Goal: Obtain resource: Download file/media

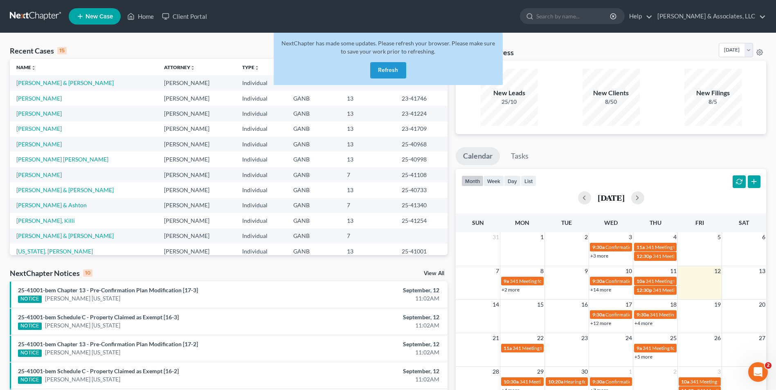
click at [371, 67] on button "Refresh" at bounding box center [388, 70] width 36 height 16
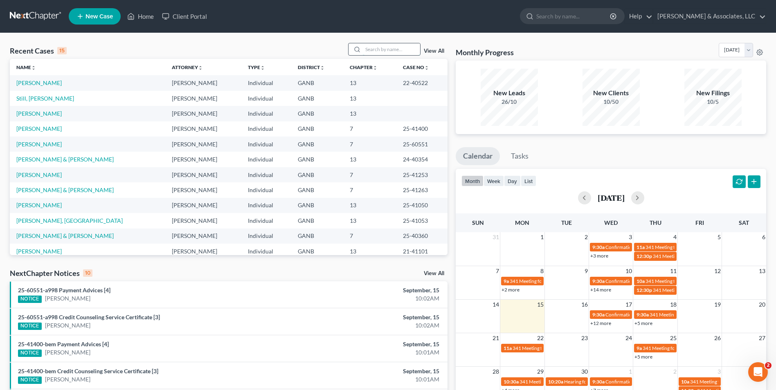
click at [376, 47] on input "search" at bounding box center [391, 49] width 57 height 12
type input "[PERSON_NAME]"
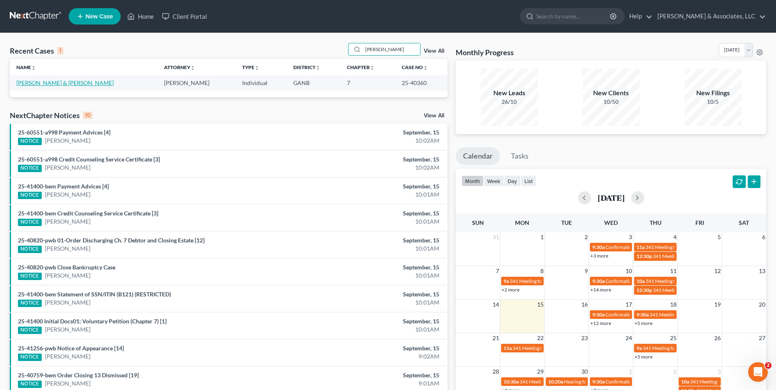
click at [53, 85] on link "[PERSON_NAME] & [PERSON_NAME]" at bounding box center [64, 82] width 97 height 7
click at [53, 85] on link "Fleenor, Justin & Makala" at bounding box center [64, 82] width 97 height 7
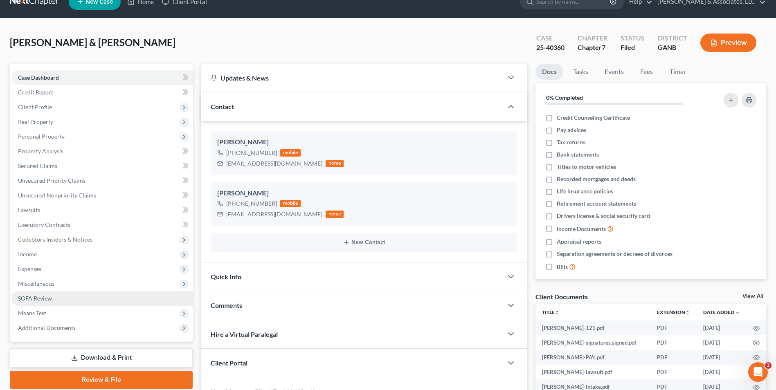
scroll to position [41, 0]
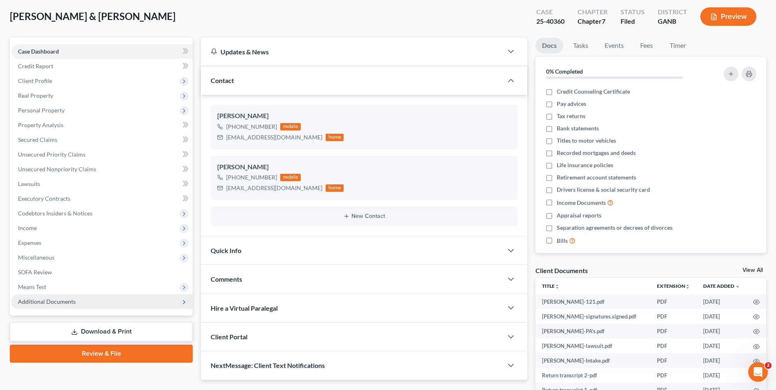
click at [130, 300] on span "Additional Documents" at bounding box center [101, 301] width 181 height 15
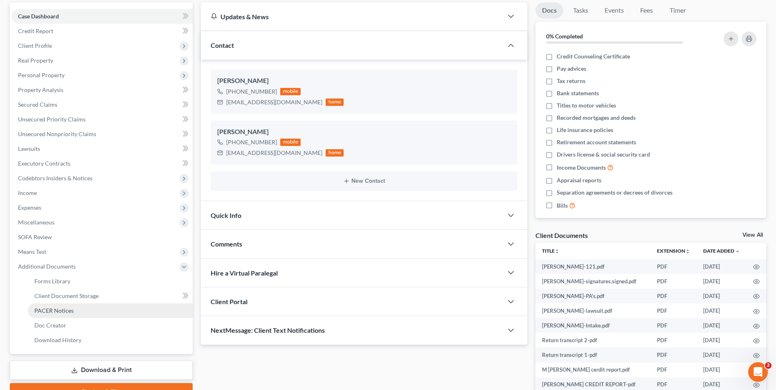
scroll to position [123, 0]
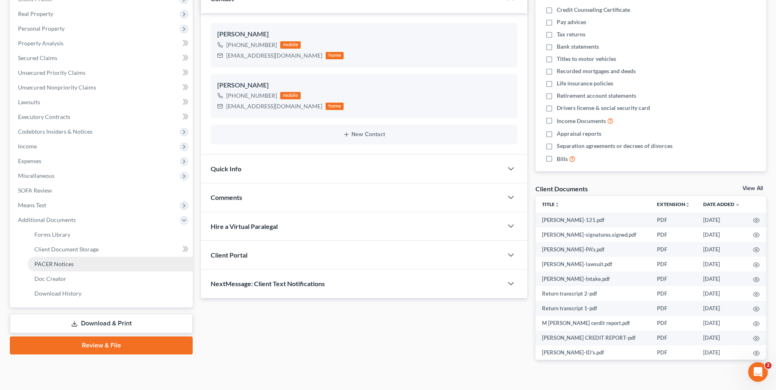
click at [105, 265] on link "PACER Notices" at bounding box center [110, 264] width 165 height 15
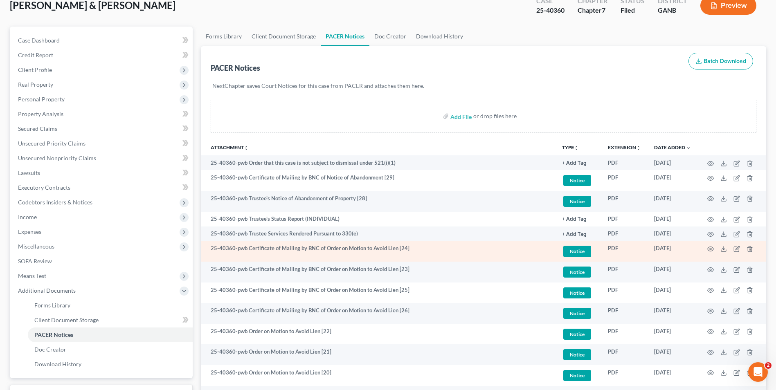
scroll to position [38, 0]
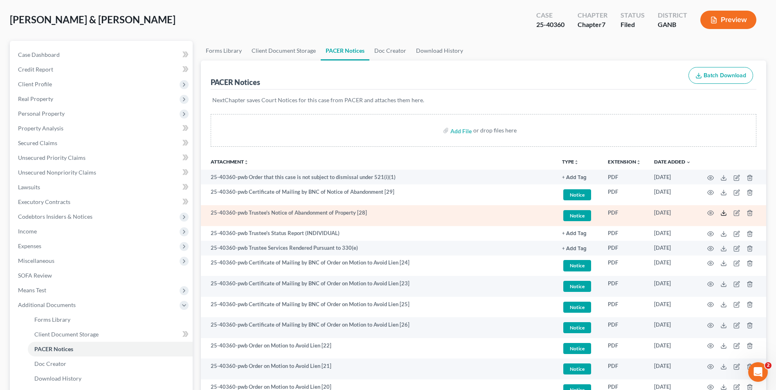
click at [724, 213] on polyline at bounding box center [723, 213] width 3 height 1
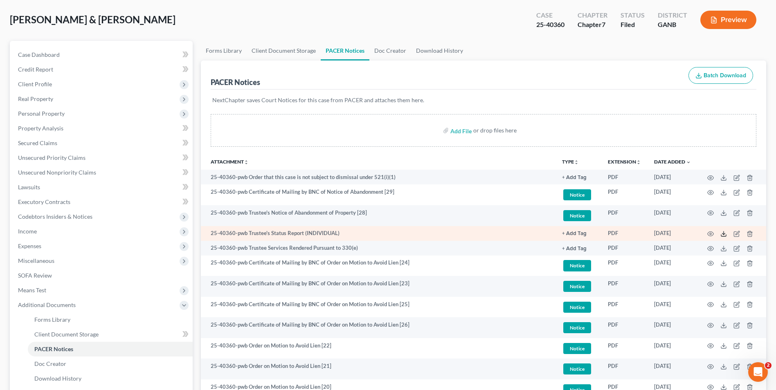
click at [723, 233] on line at bounding box center [723, 232] width 0 height 3
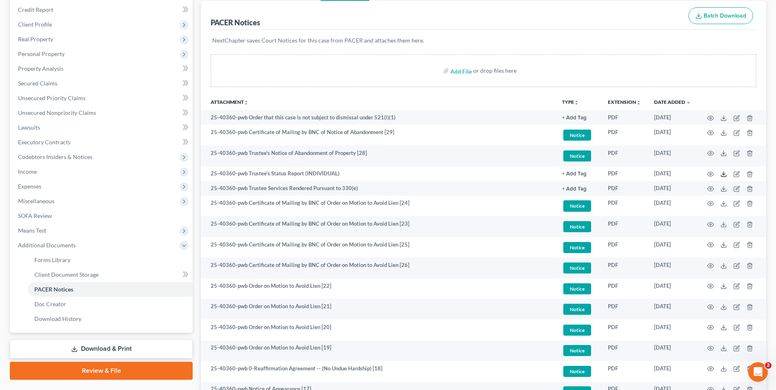
scroll to position [78, 0]
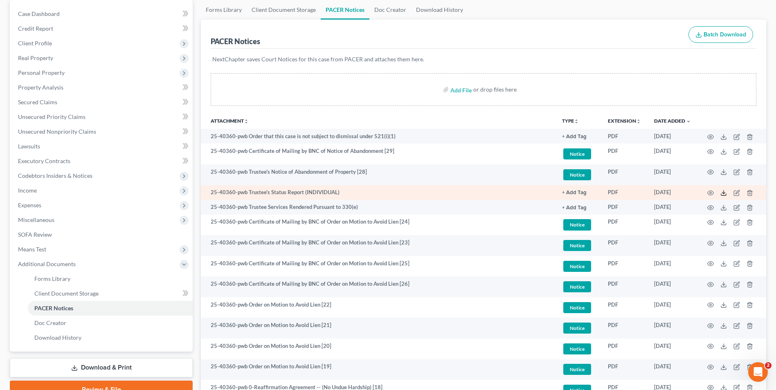
click at [725, 193] on icon at bounding box center [723, 193] width 7 height 7
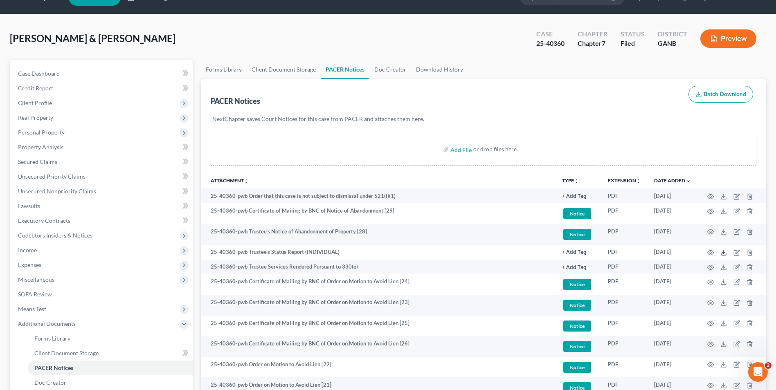
scroll to position [0, 0]
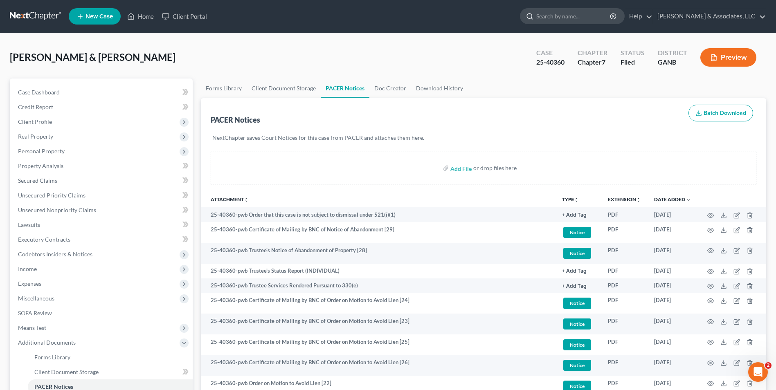
click at [571, 12] on input "search" at bounding box center [573, 16] width 75 height 15
click at [137, 13] on link "Home" at bounding box center [140, 16] width 35 height 15
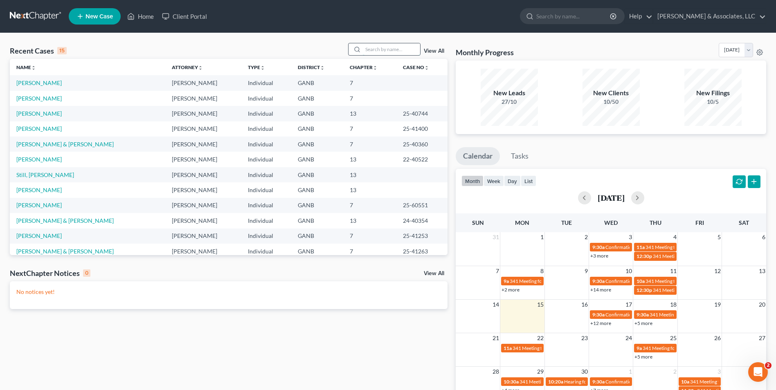
click at [378, 49] on input "search" at bounding box center [391, 49] width 57 height 12
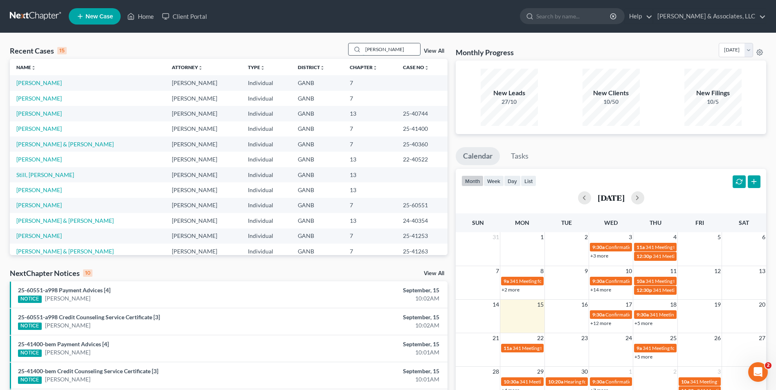
type input "Jones, David"
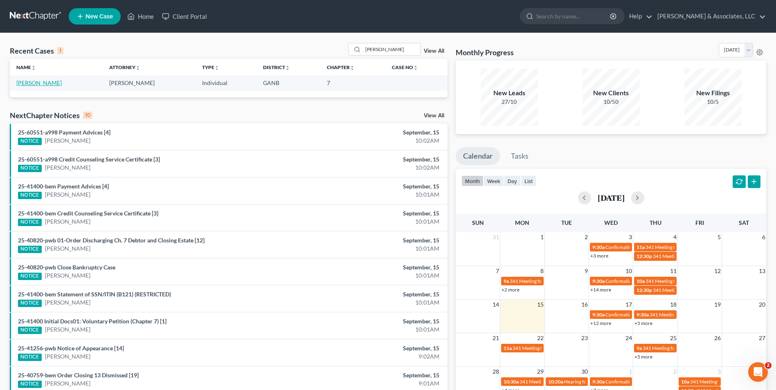
click at [36, 83] on link "Jones, David" at bounding box center [38, 82] width 45 height 7
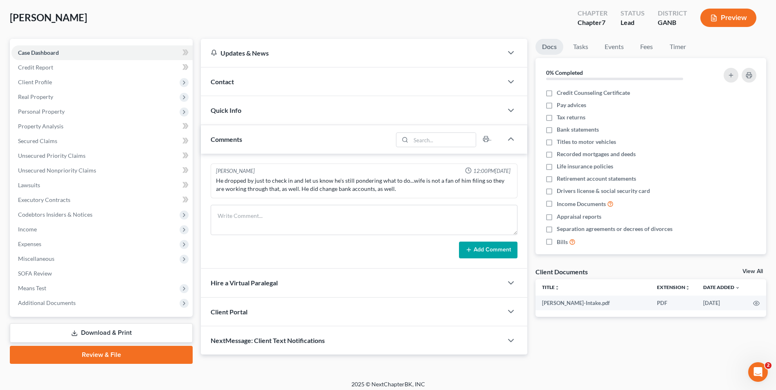
scroll to position [45, 0]
